Goal: Information Seeking & Learning: Learn about a topic

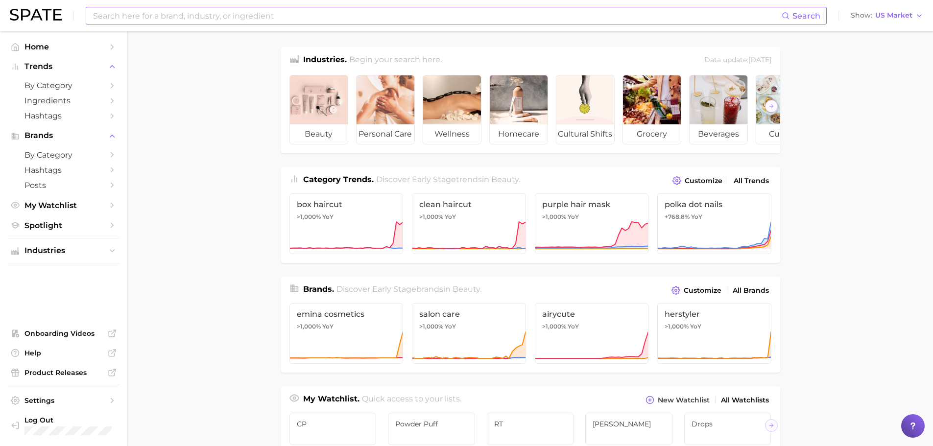
click at [274, 10] on input at bounding box center [437, 15] width 690 height 17
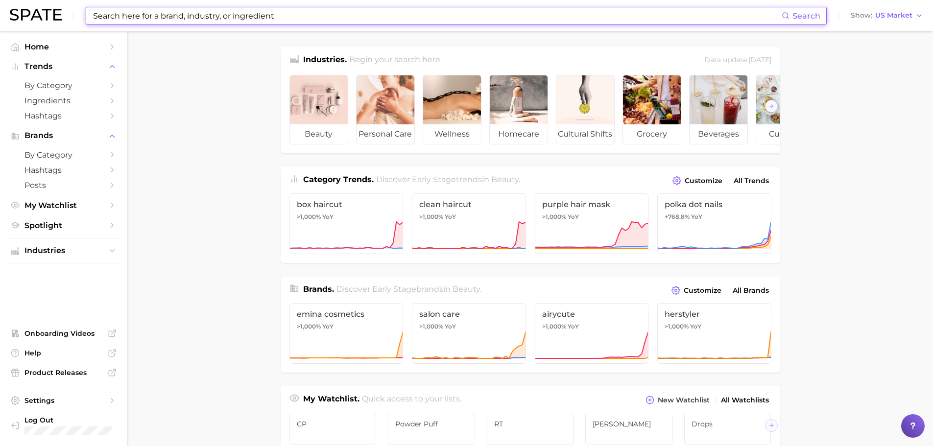
type input "v"
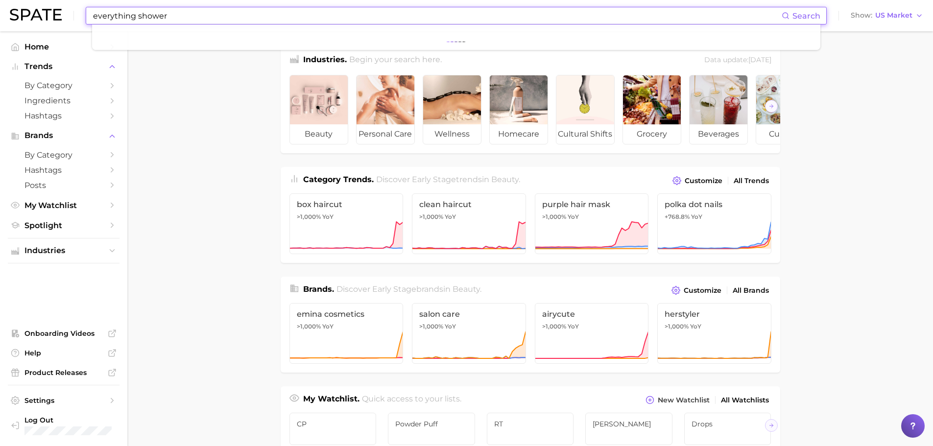
type input "everything shower"
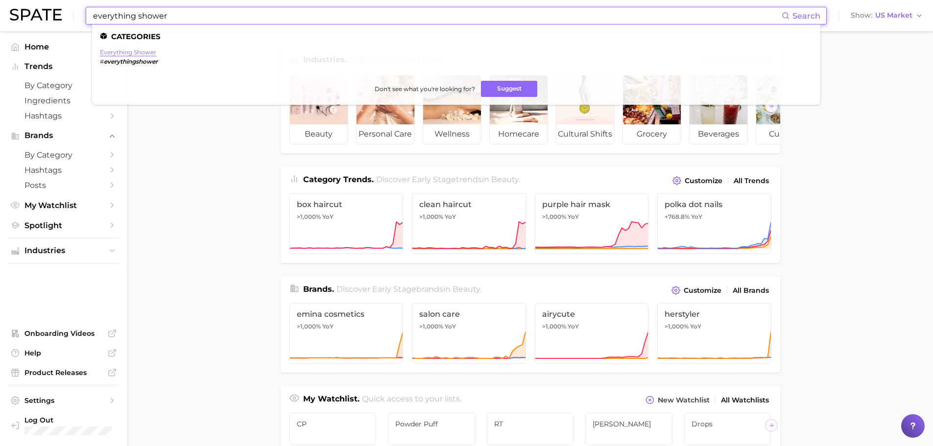
click at [146, 52] on link "everything shower" at bounding box center [128, 51] width 56 height 7
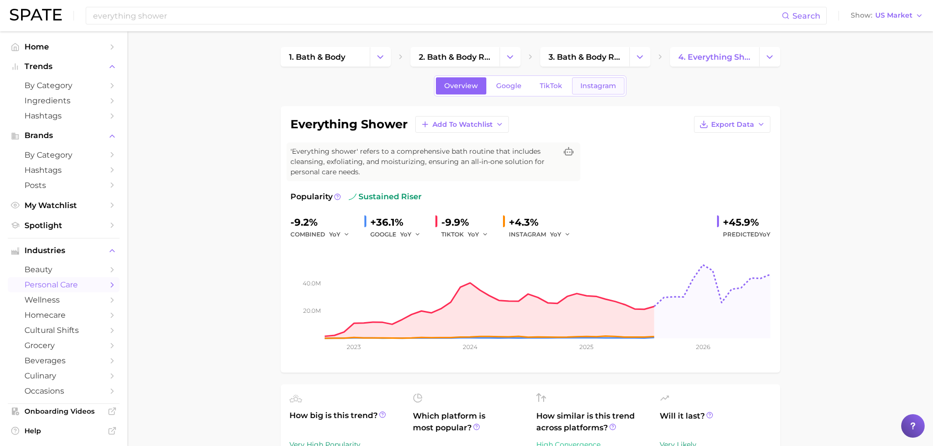
click at [607, 78] on link "Instagram" at bounding box center [598, 85] width 52 height 17
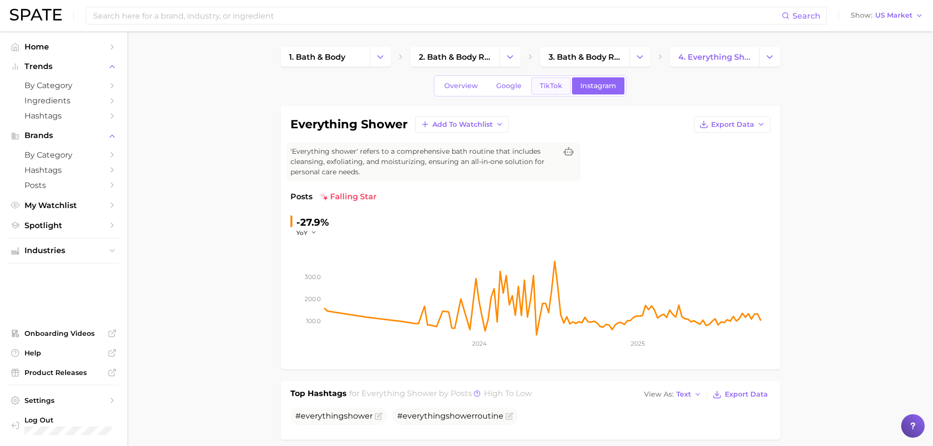
click at [544, 89] on span "TikTok" at bounding box center [551, 86] width 23 height 8
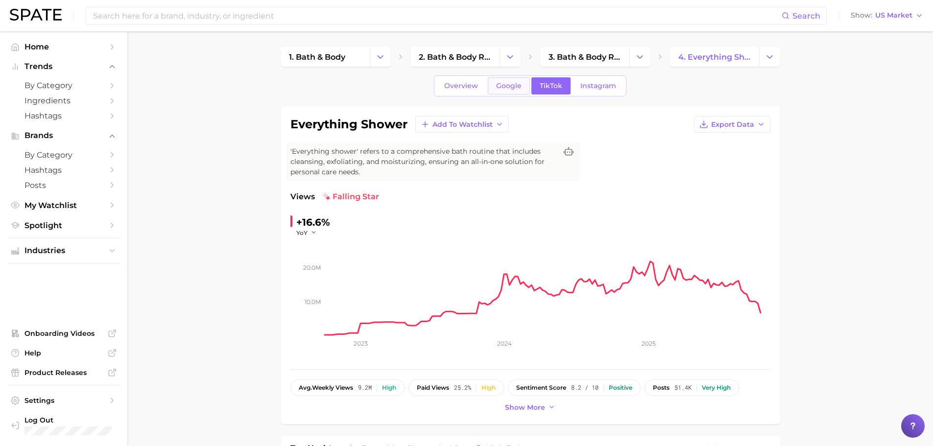
click at [505, 86] on span "Google" at bounding box center [508, 86] width 25 height 8
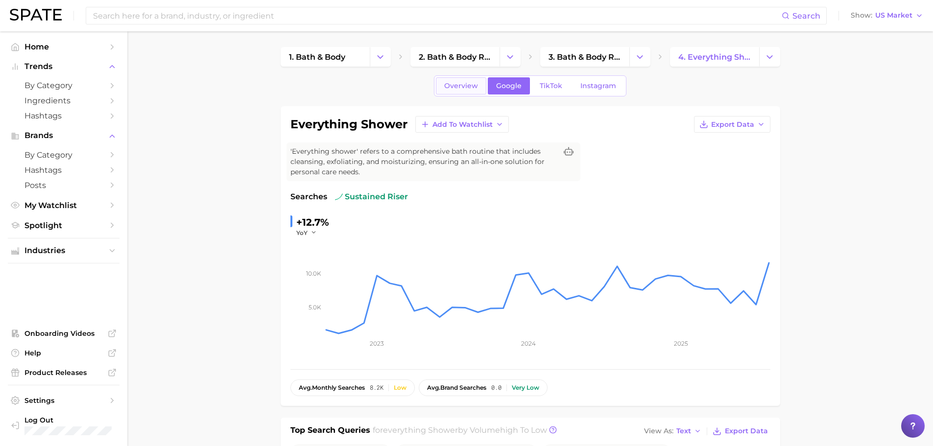
click at [444, 88] on link "Overview" at bounding box center [461, 85] width 50 height 17
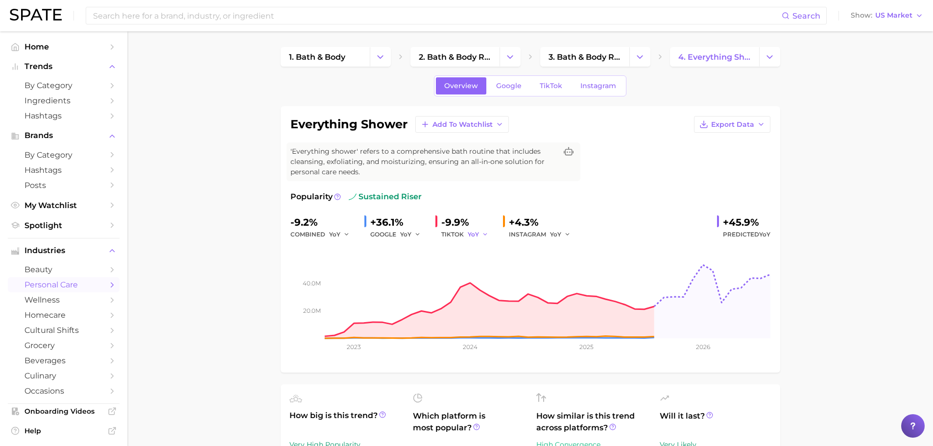
click at [480, 234] on button "YoY" at bounding box center [478, 235] width 21 height 12
click at [457, 220] on div "-9.9%" at bounding box center [468, 223] width 54 height 16
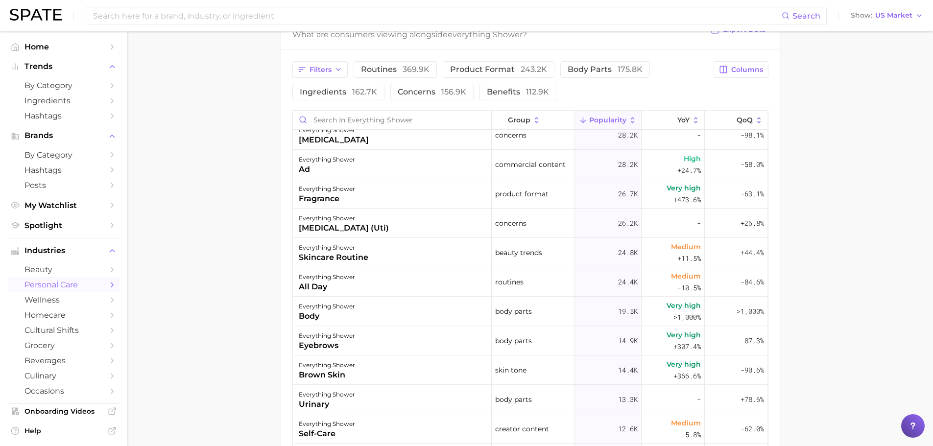
scroll to position [490, 0]
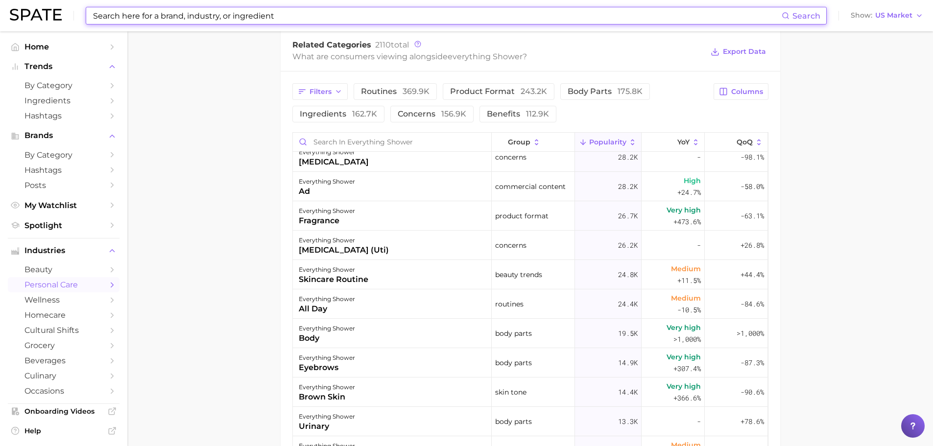
click at [193, 17] on input at bounding box center [437, 15] width 690 height 17
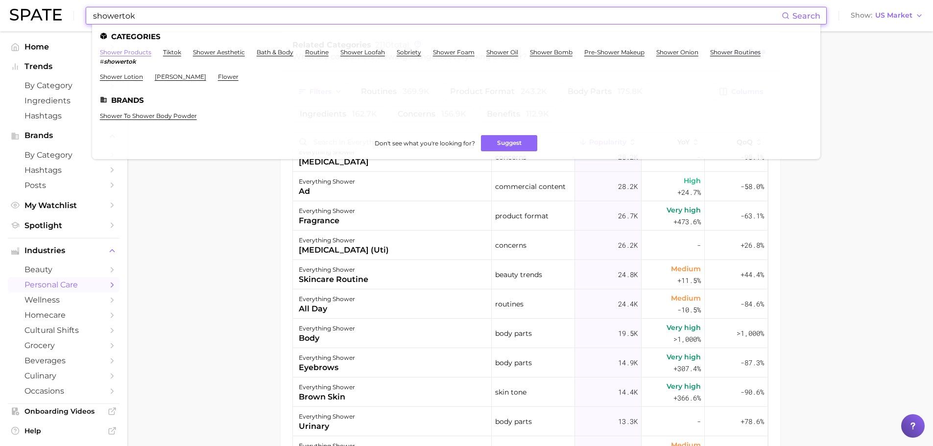
type input "showertok"
click at [130, 53] on link "shower products" at bounding box center [125, 51] width 51 height 7
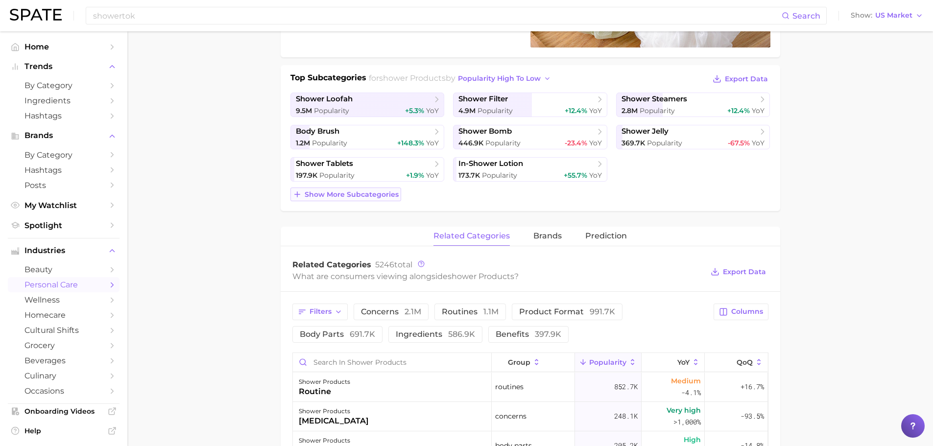
scroll to position [294, 0]
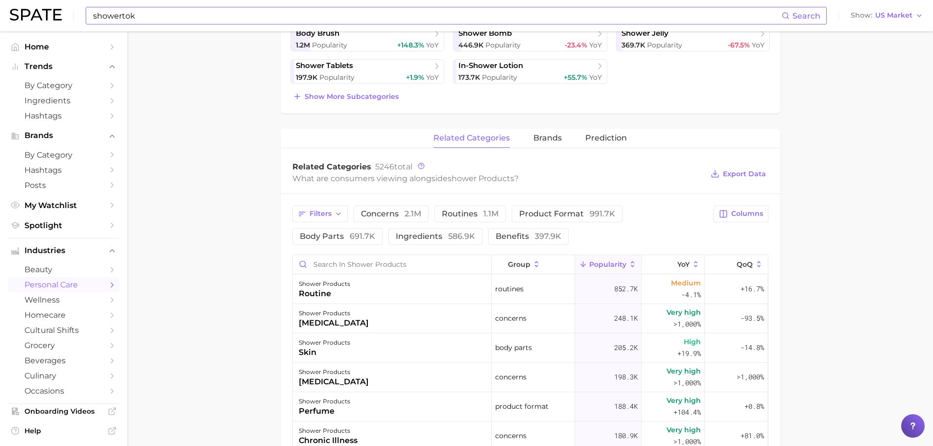
click at [146, 13] on input "showertok" at bounding box center [437, 15] width 690 height 17
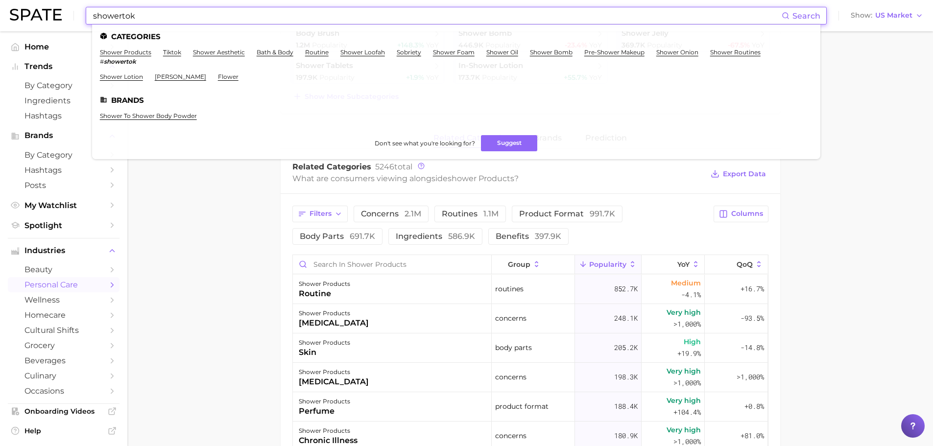
click at [146, 13] on input "showertok" at bounding box center [437, 15] width 690 height 17
click at [94, 18] on input "showertok" at bounding box center [437, 15] width 690 height 17
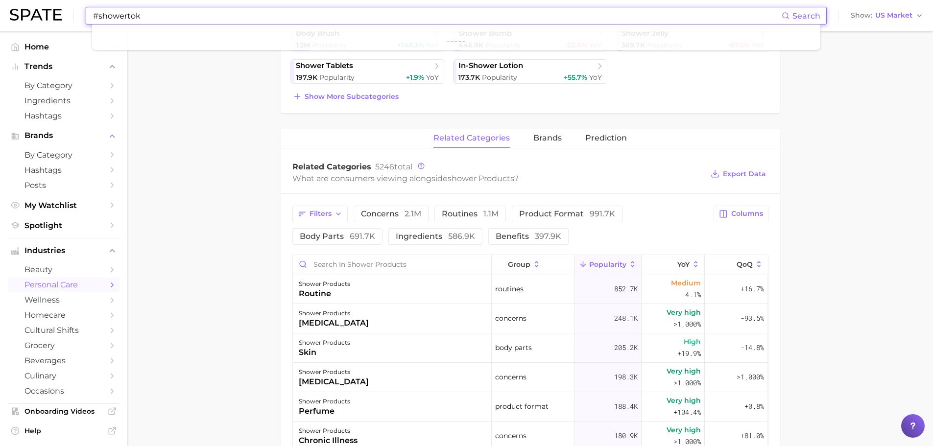
type input "#showertok"
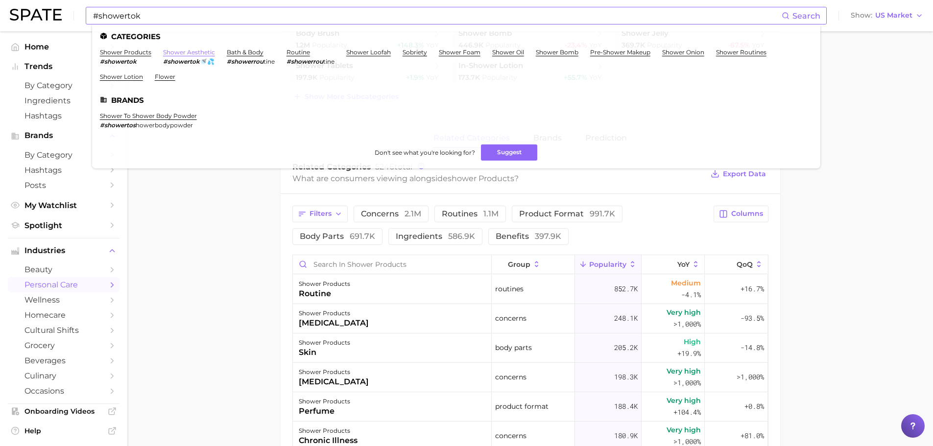
click at [184, 55] on link "shower aesthetic" at bounding box center [189, 51] width 52 height 7
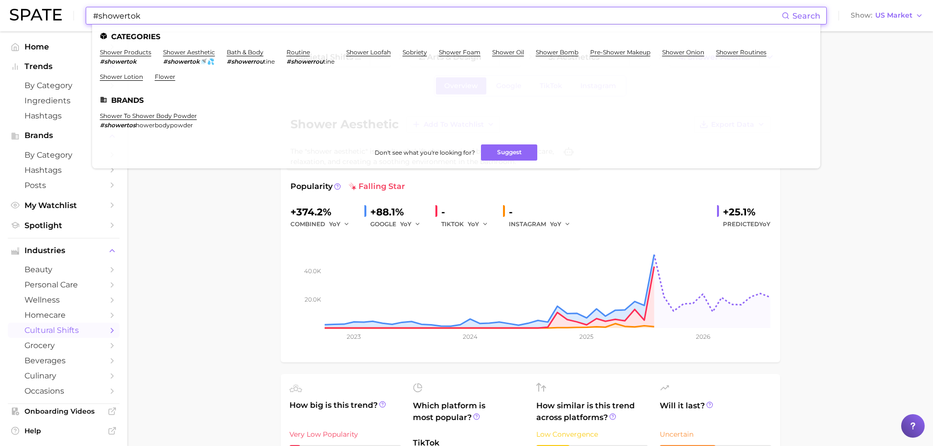
click at [242, 18] on input "#showertok" at bounding box center [437, 15] width 690 height 17
click at [133, 52] on link "shower products" at bounding box center [125, 51] width 51 height 7
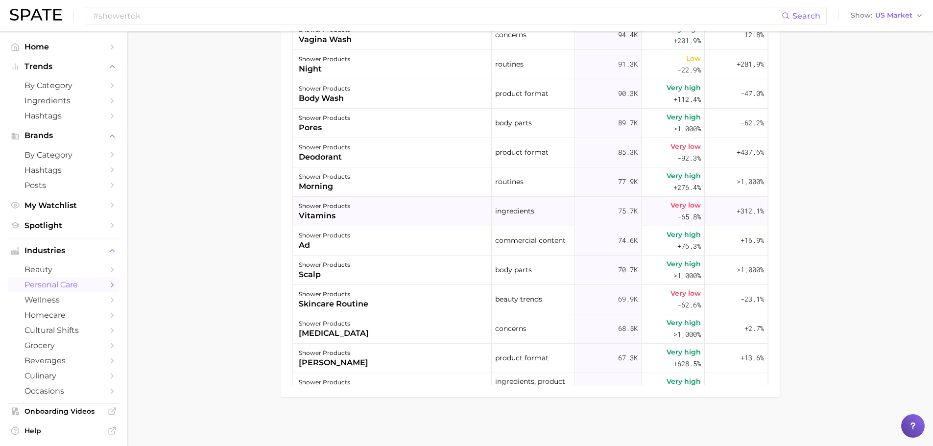
scroll to position [539, 0]
